Goal: Find specific page/section: Find specific page/section

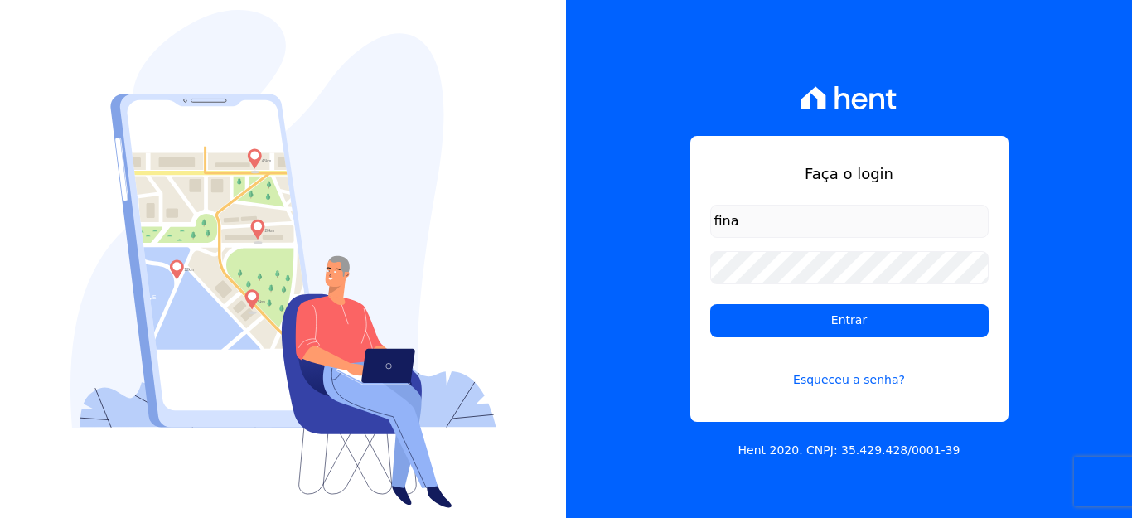
type input "[EMAIL_ADDRESS][DOMAIN_NAME]"
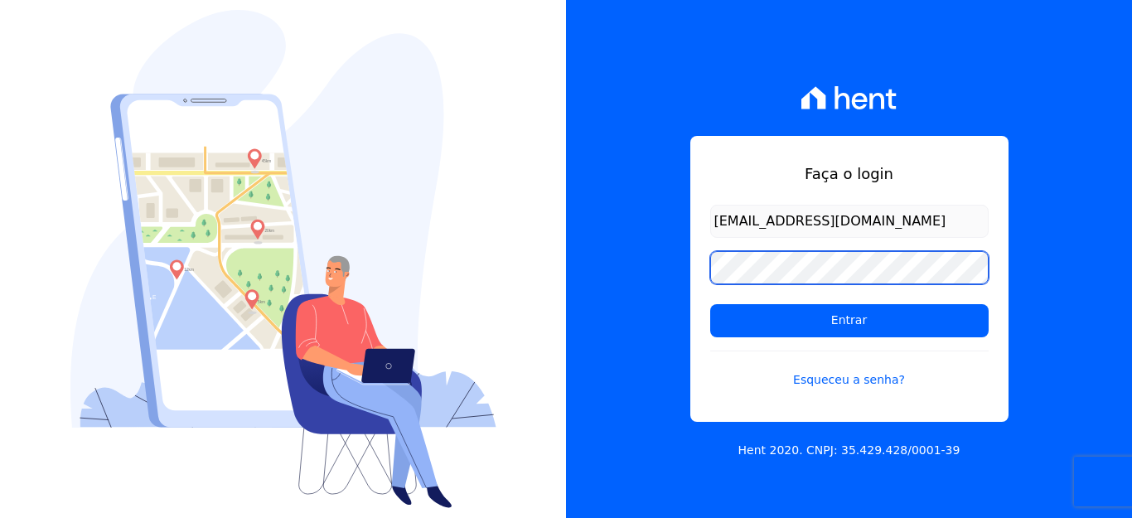
click at [710, 304] on input "Entrar" at bounding box center [849, 320] width 278 height 33
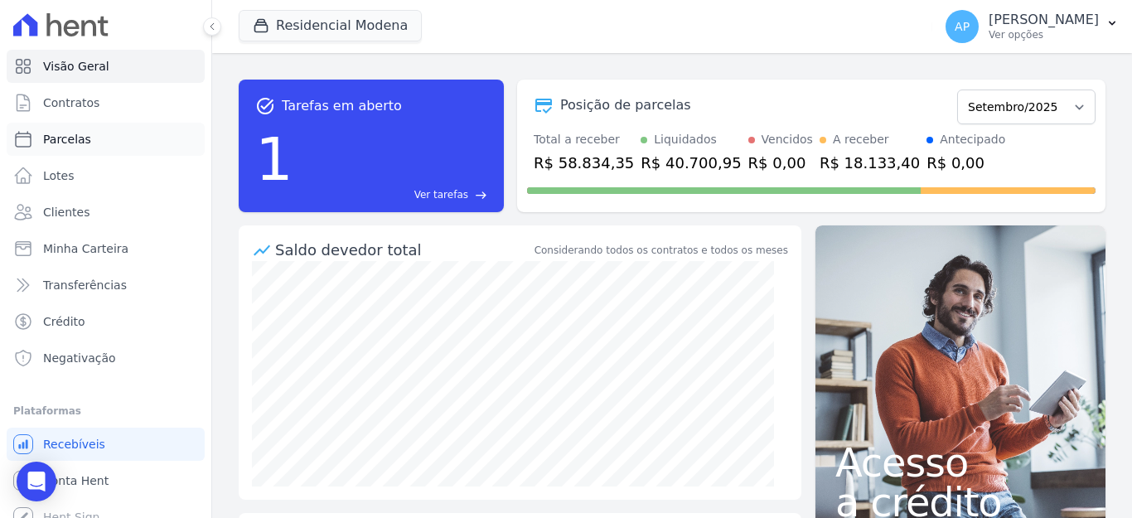
click at [71, 132] on span "Parcelas" at bounding box center [67, 139] width 48 height 17
select select
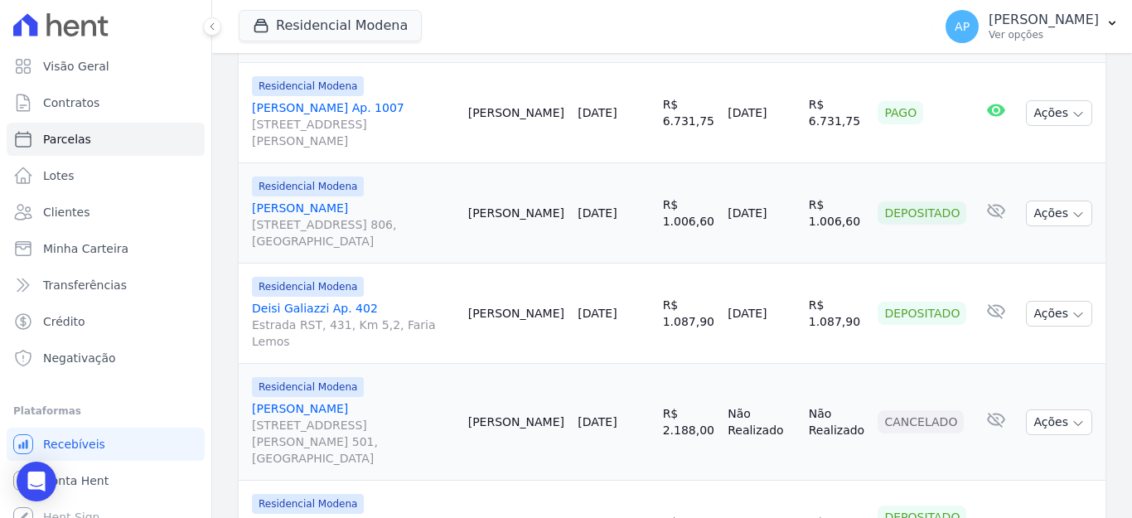
scroll to position [2420, 0]
